Goal: Task Accomplishment & Management: Complete application form

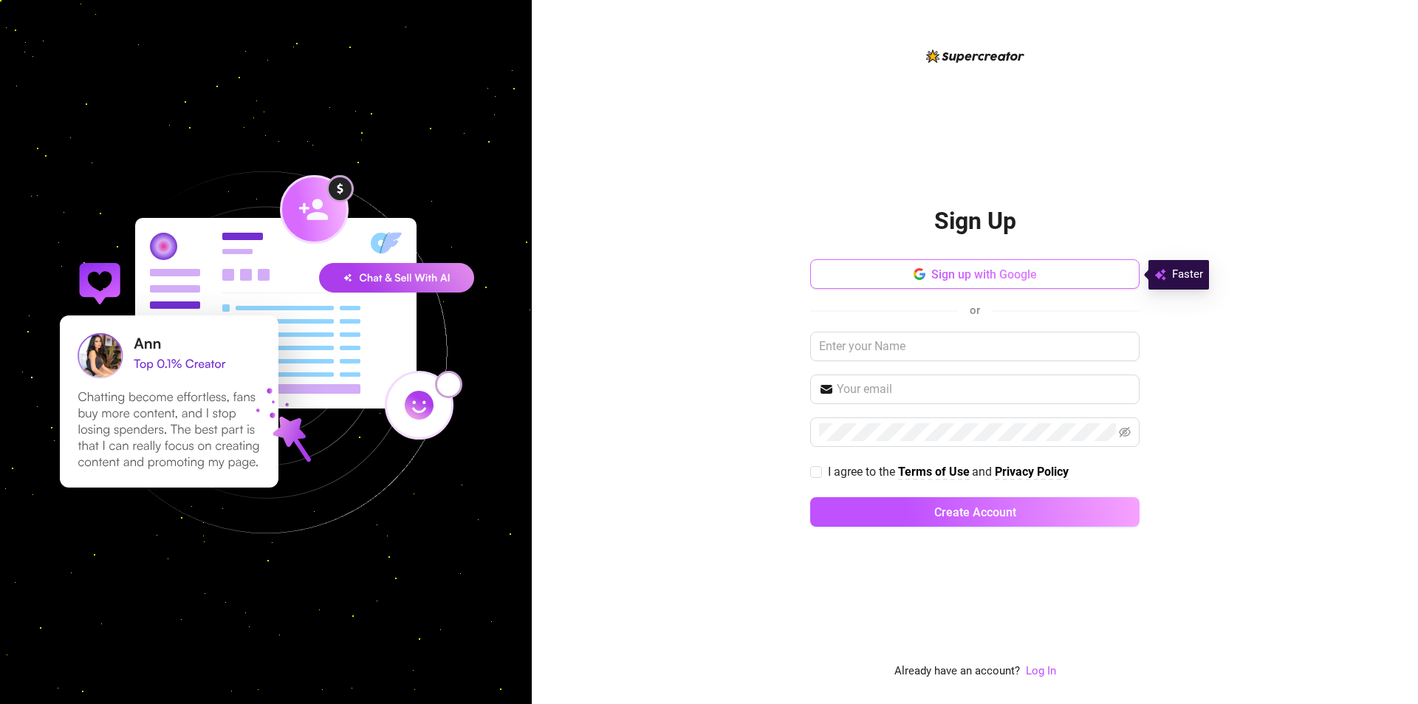
click at [984, 274] on span "Sign up with Google" at bounding box center [985, 274] width 106 height 14
